Goal: Information Seeking & Learning: Stay updated

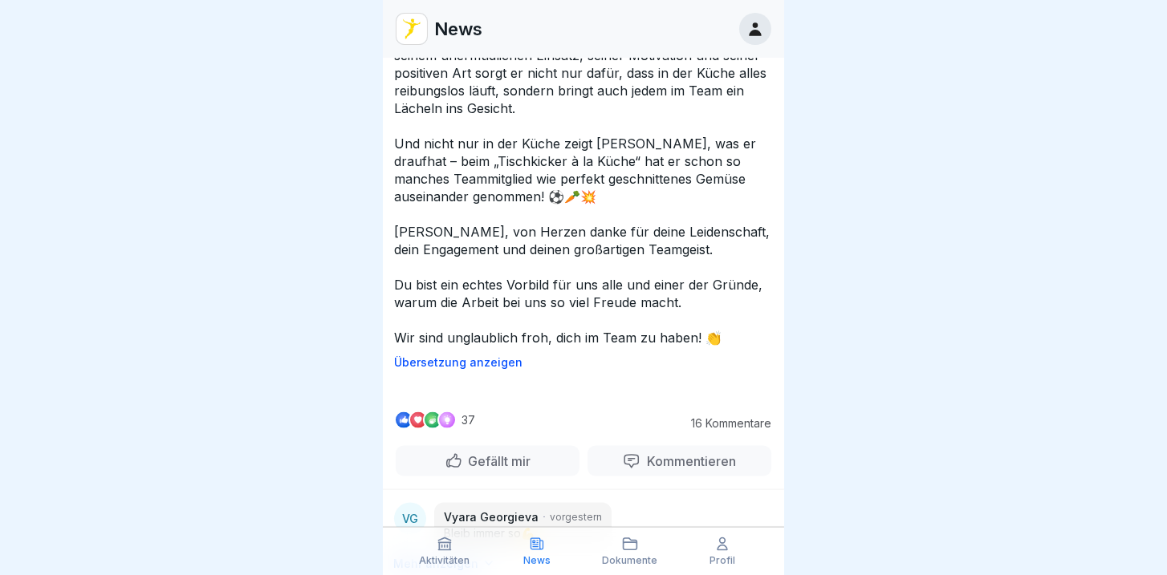
scroll to position [4723, 0]
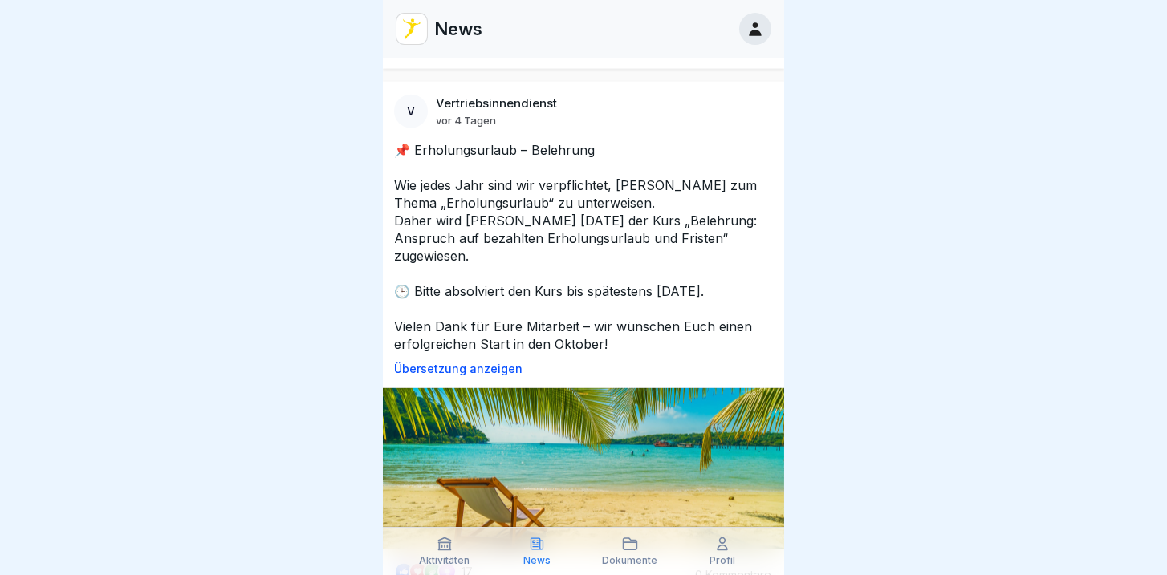
scroll to position [4356, 0]
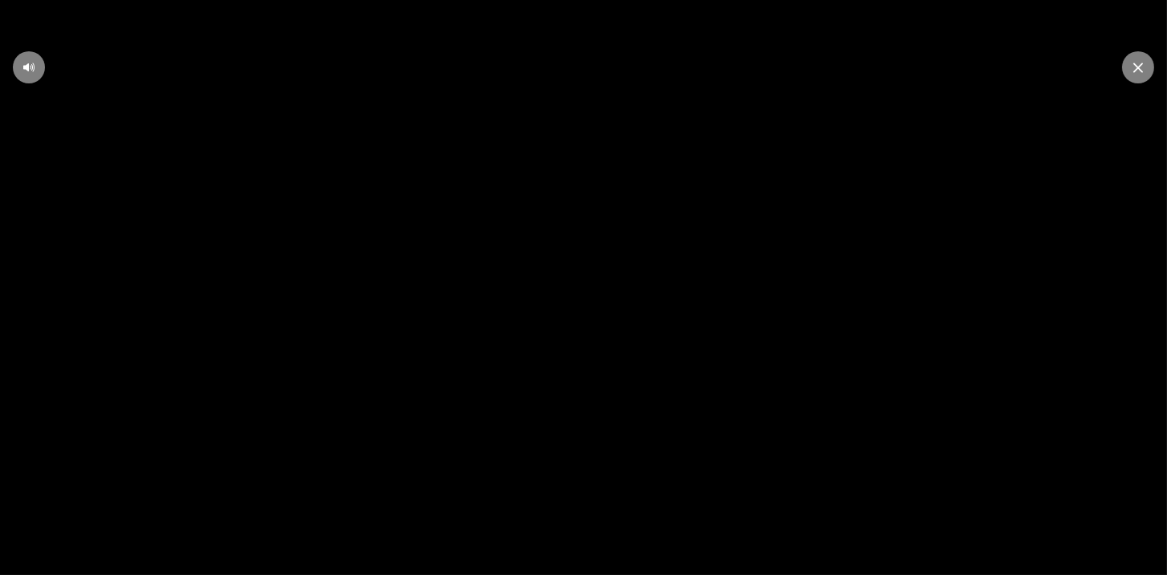
click at [576, 295] on icon at bounding box center [583, 288] width 43 height 44
click at [576, 295] on icon at bounding box center [583, 287] width 31 height 31
click at [800, 393] on video at bounding box center [583, 287] width 1167 height 575
click at [1139, 63] on icon at bounding box center [1138, 68] width 10 height 10
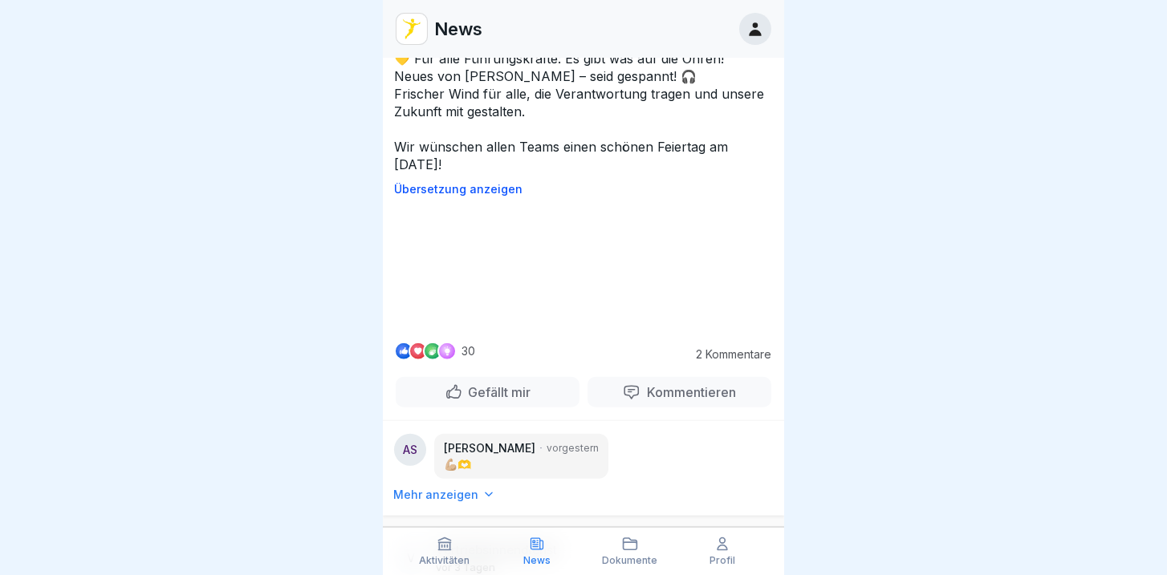
scroll to position [3210, 0]
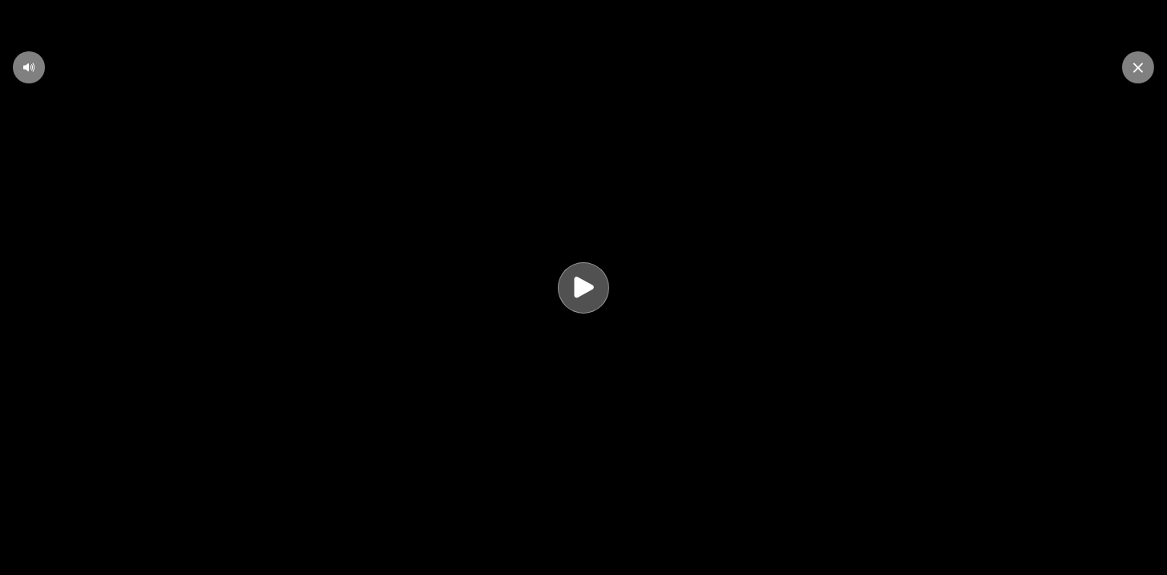
click at [578, 295] on icon at bounding box center [583, 287] width 19 height 21
click at [604, 299] on icon at bounding box center [583, 288] width 43 height 44
click at [1131, 68] on div at bounding box center [1138, 67] width 32 height 32
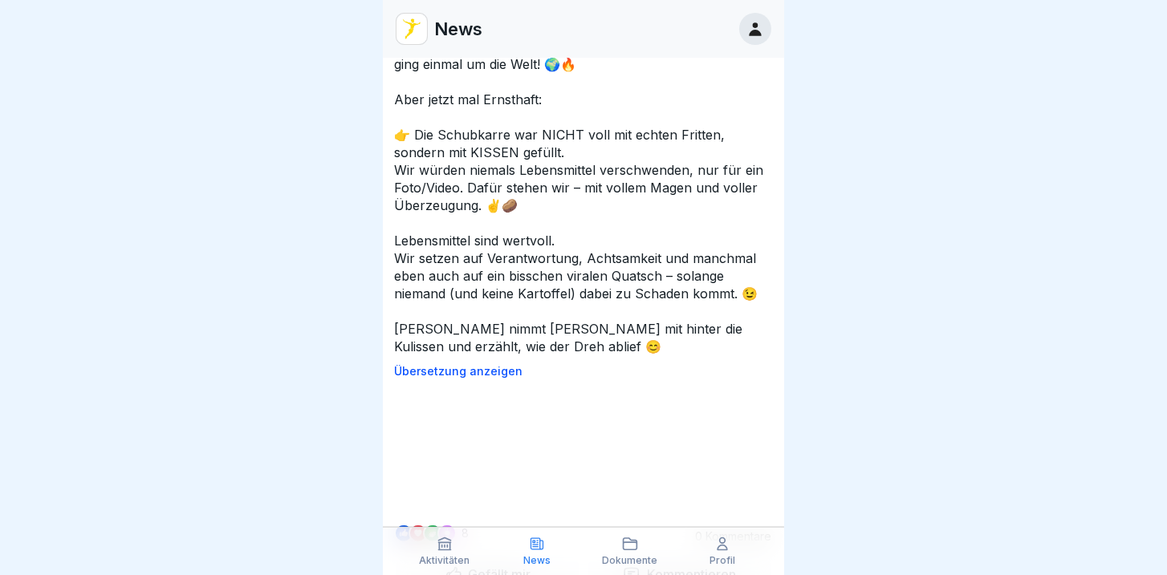
scroll to position [2017, 0]
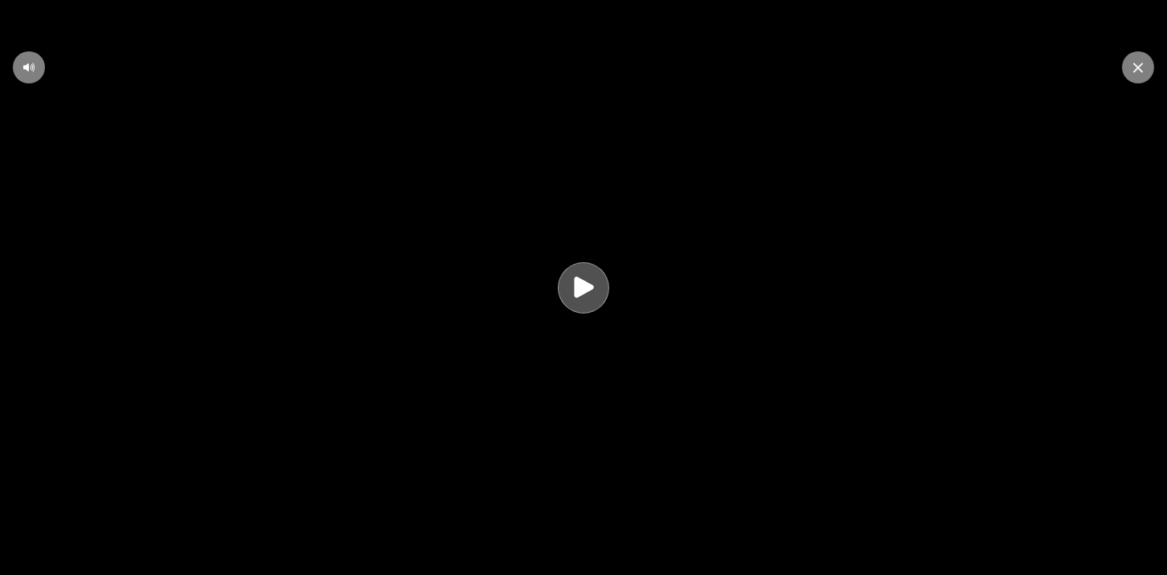
click at [579, 290] on icon at bounding box center [583, 287] width 19 height 21
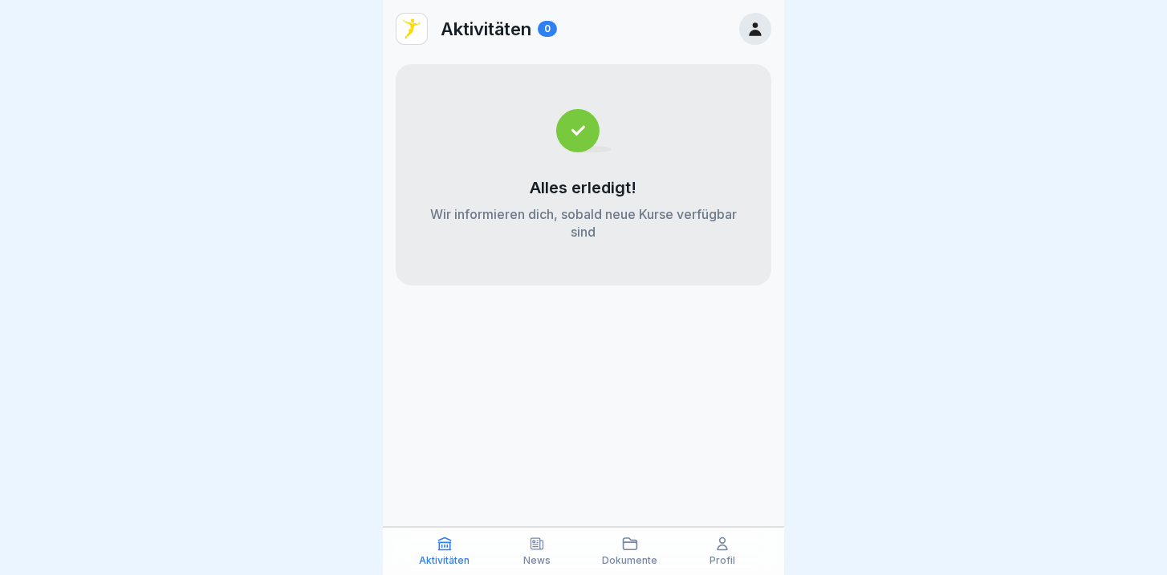
scroll to position [6, 0]
click at [530, 546] on icon at bounding box center [537, 544] width 16 height 16
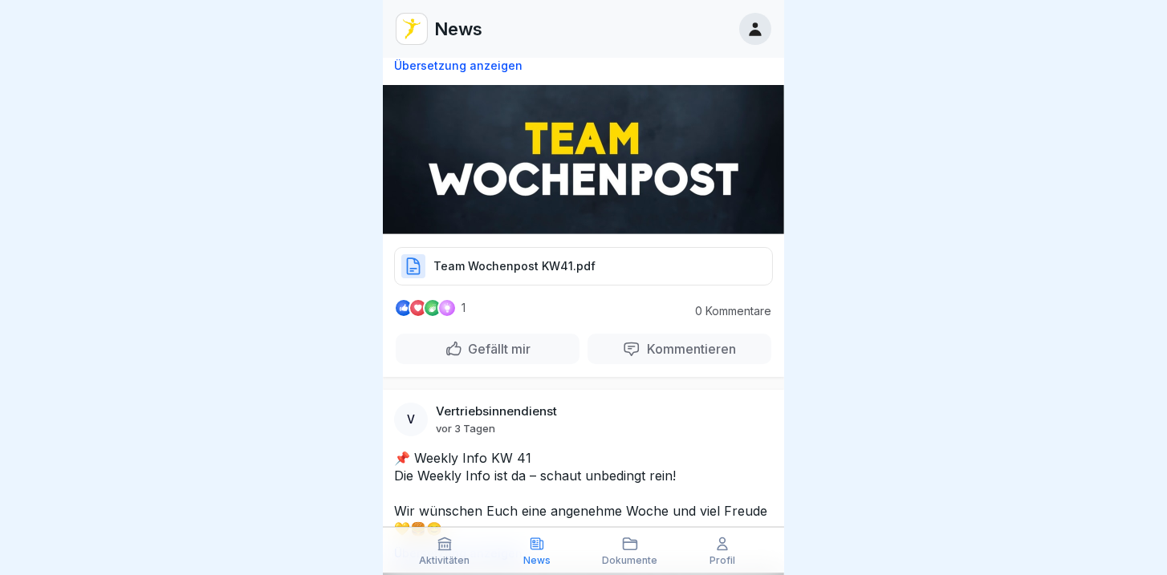
scroll to position [46, 0]
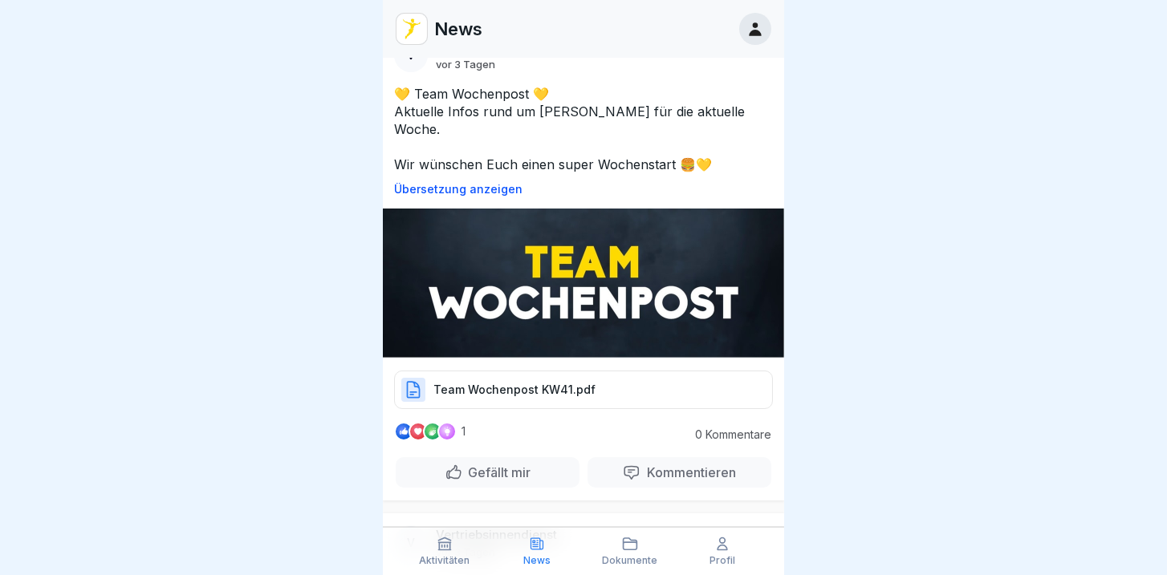
click at [526, 371] on div "Team Wochenpost KW41.pdf" at bounding box center [583, 390] width 379 height 39
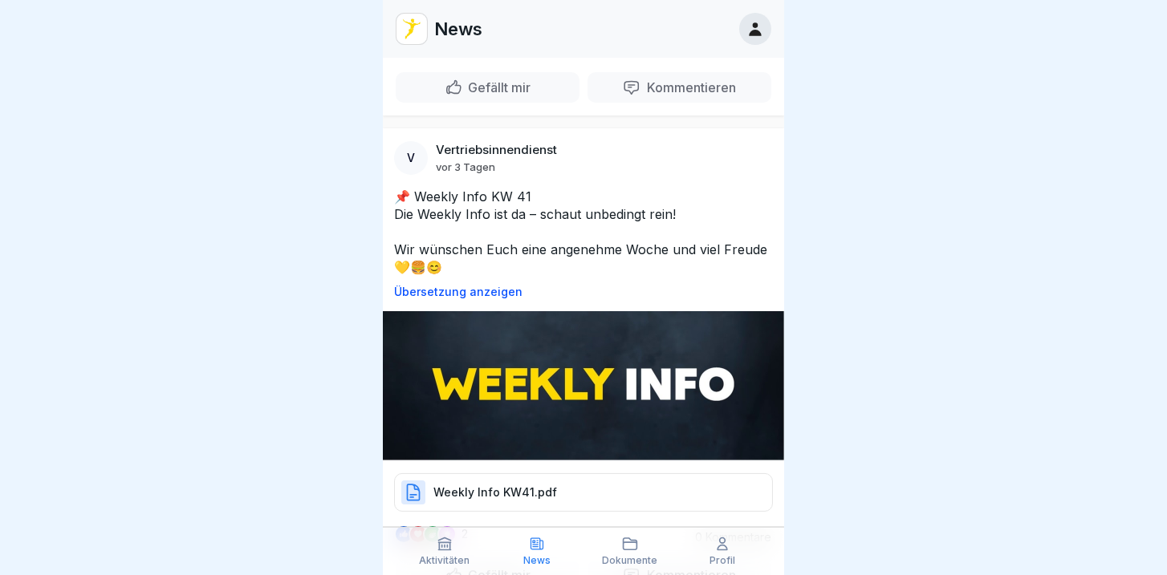
scroll to position [412, 0]
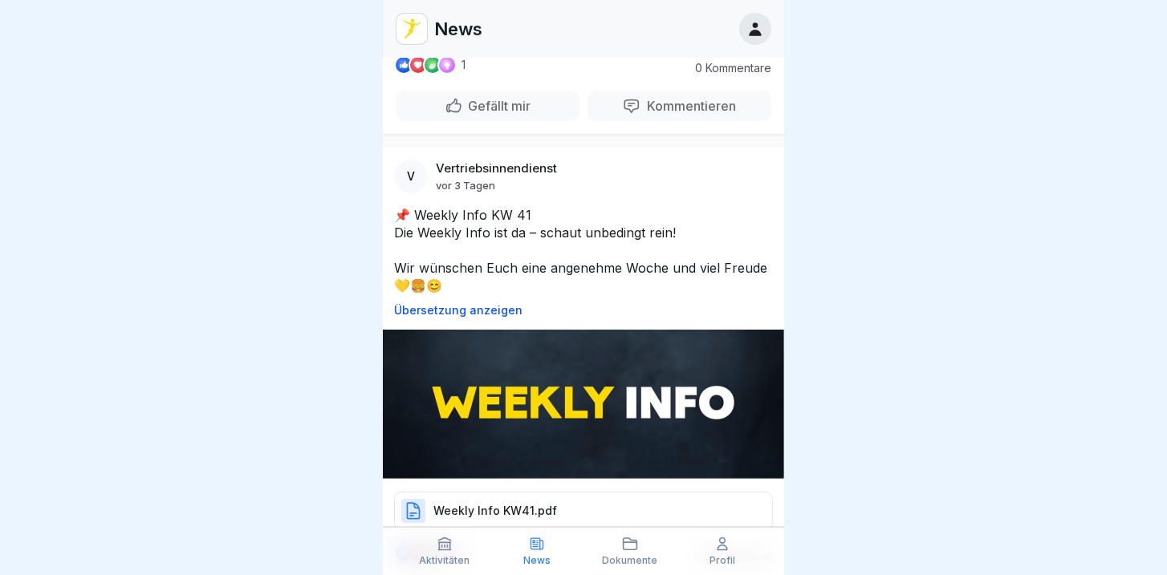
click at [510, 503] on p "Weekly Info KW41.pdf" at bounding box center [495, 511] width 124 height 16
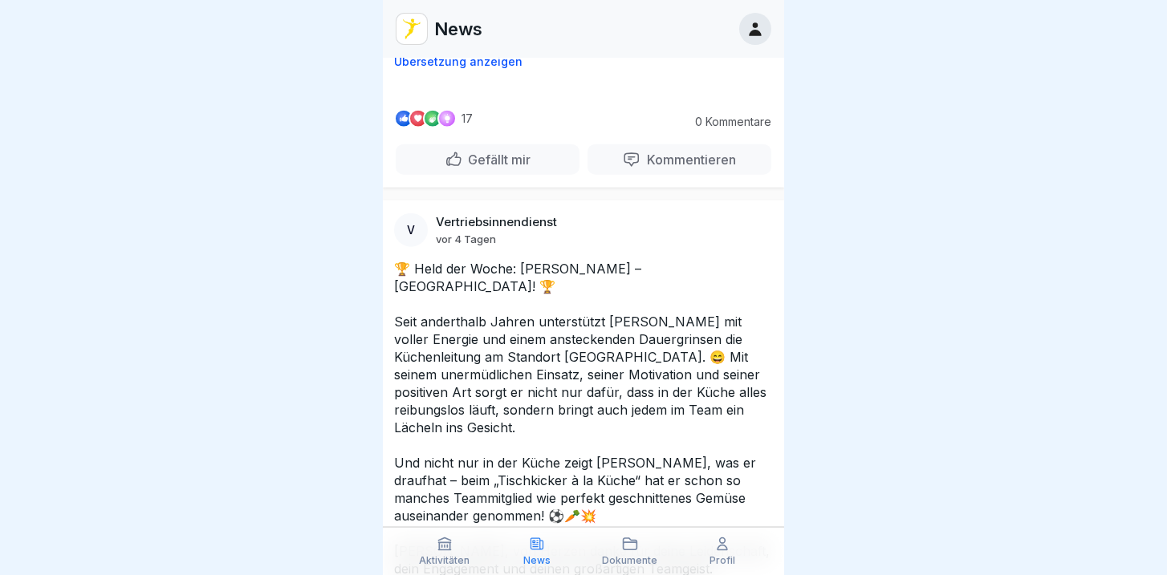
scroll to position [4402, 0]
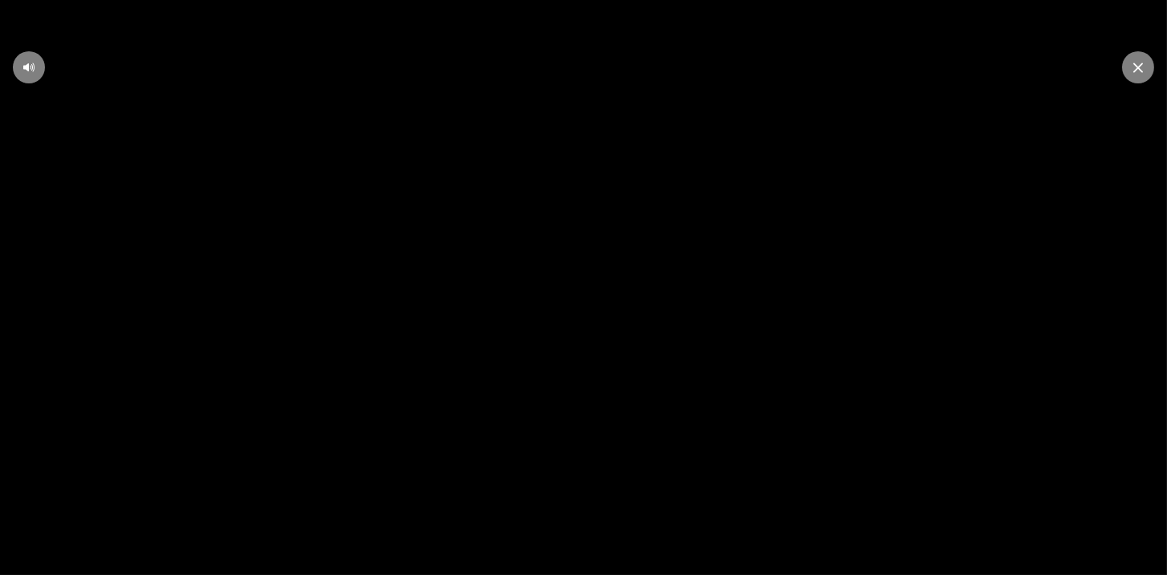
click at [808, 317] on video at bounding box center [583, 287] width 1167 height 575
click at [1133, 74] on div at bounding box center [1138, 67] width 32 height 32
